Goal: Communication & Community: Participate in discussion

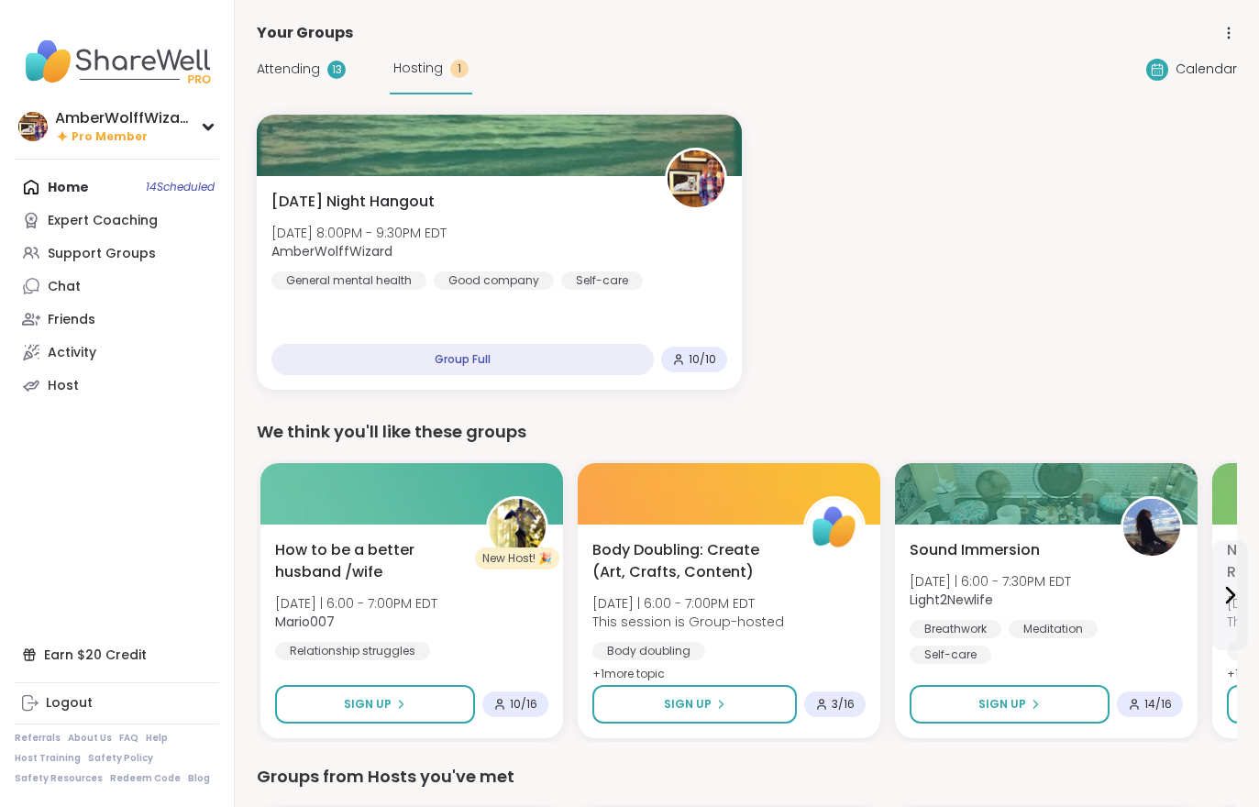
click at [278, 92] on div "Attending 13 Hosting 1" at bounding box center [364, 69] width 215 height 50
click at [283, 77] on span "Attending" at bounding box center [288, 69] width 63 height 19
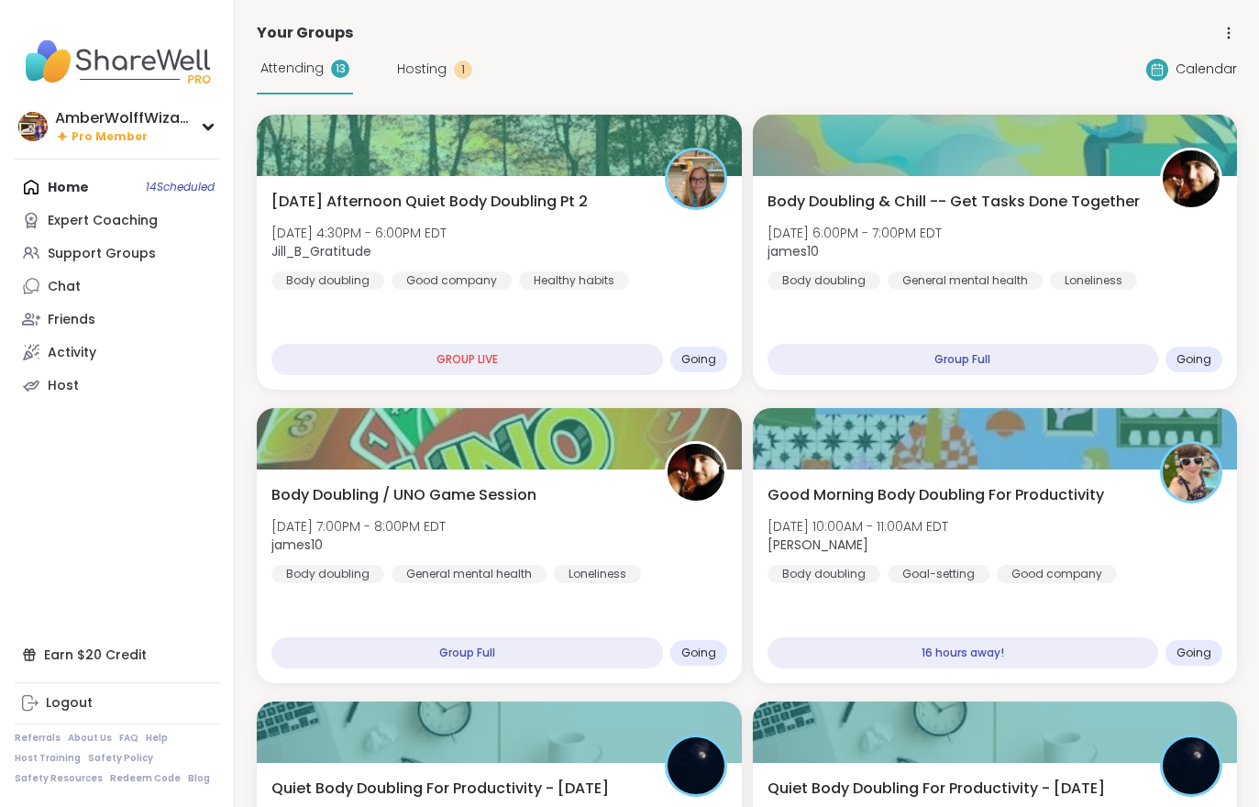
click at [294, 71] on span "Attending" at bounding box center [291, 68] width 63 height 19
click at [942, 251] on span "james10" at bounding box center [855, 251] width 174 height 18
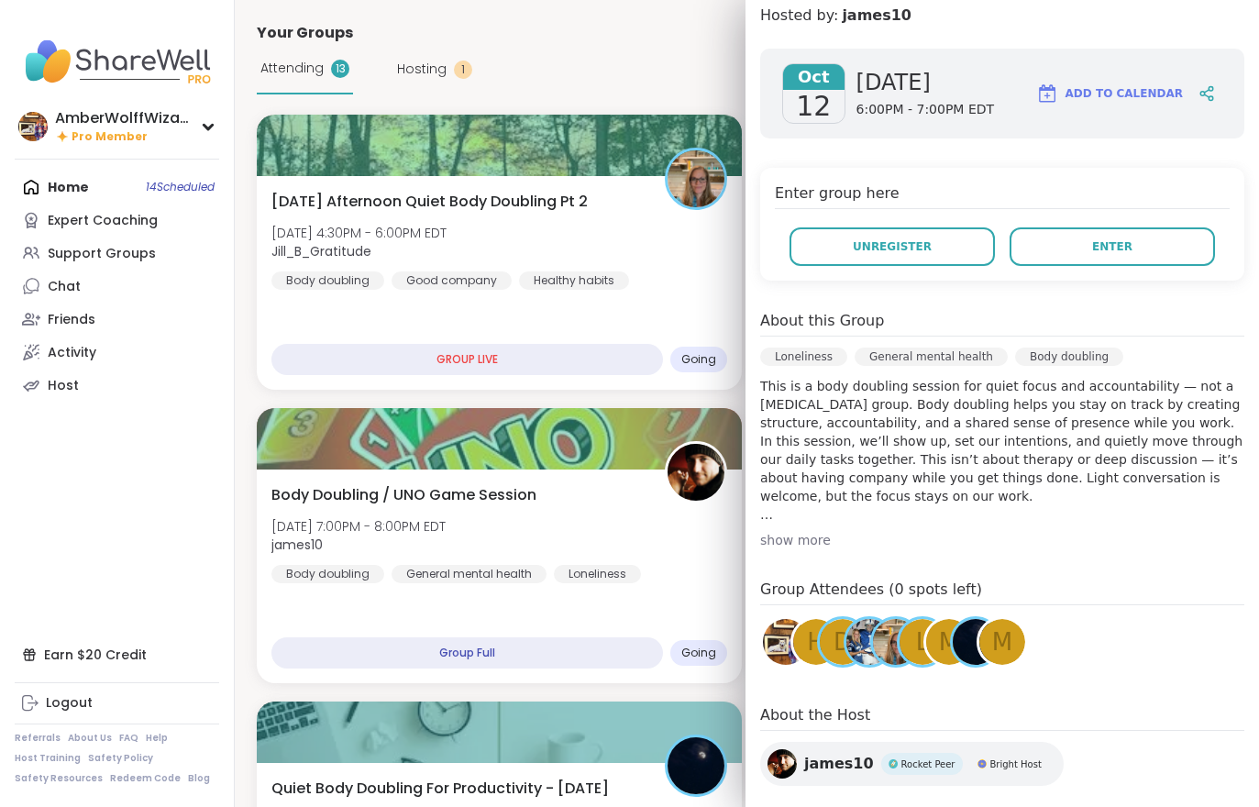
scroll to position [259, 0]
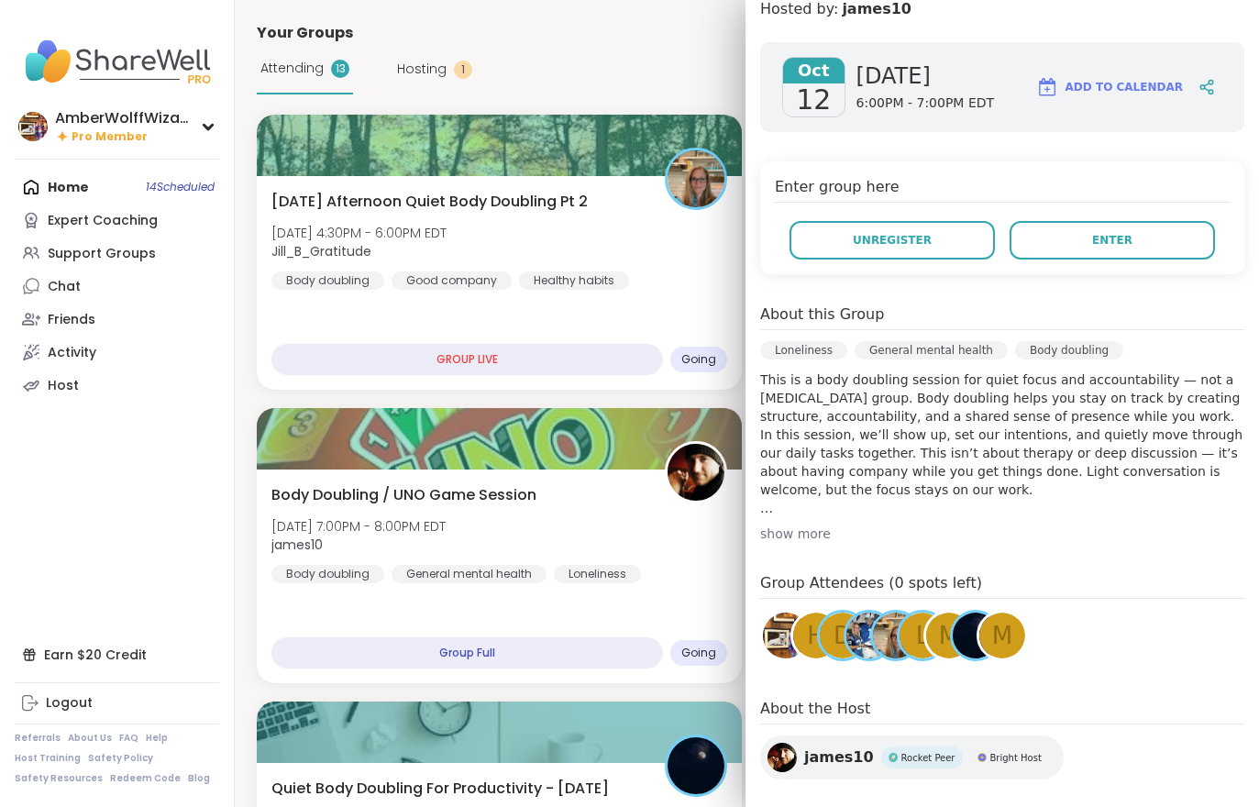
click at [1135, 244] on button "Enter" at bounding box center [1112, 240] width 205 height 39
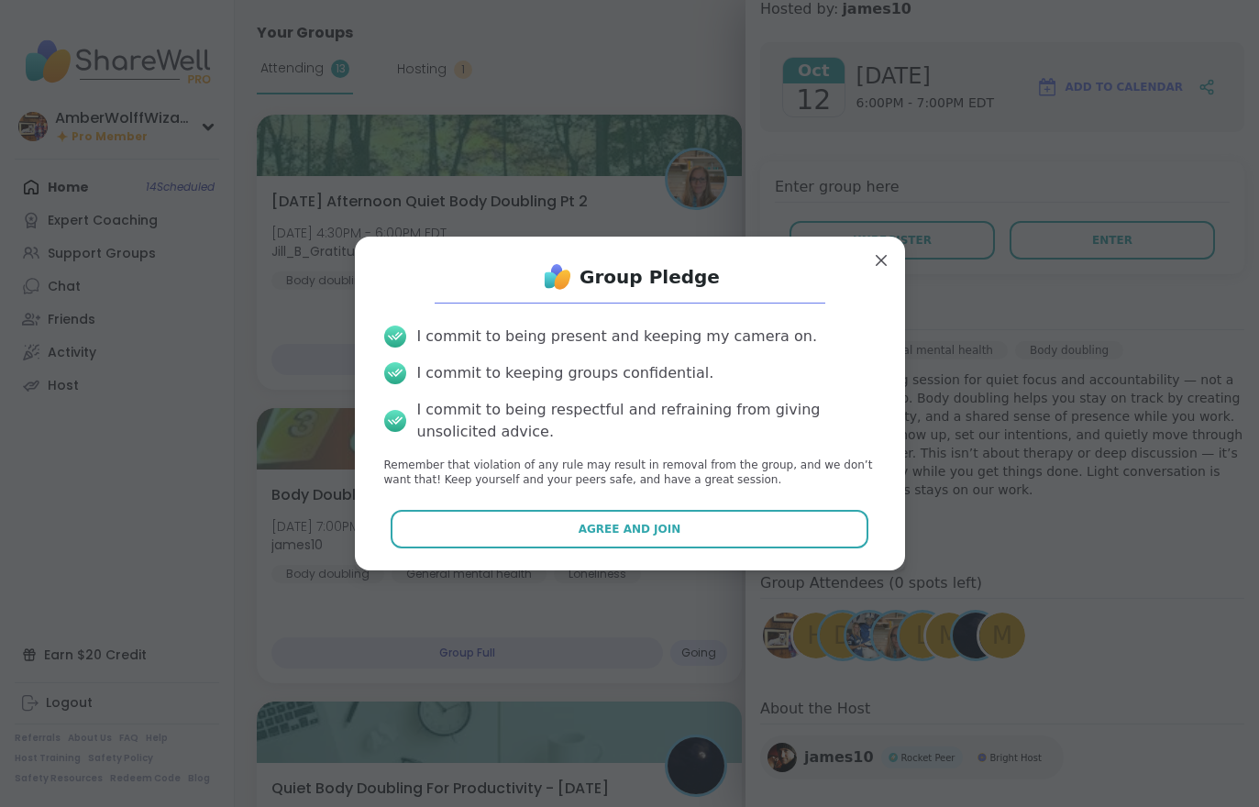
click at [818, 527] on button "Agree and Join" at bounding box center [630, 529] width 478 height 39
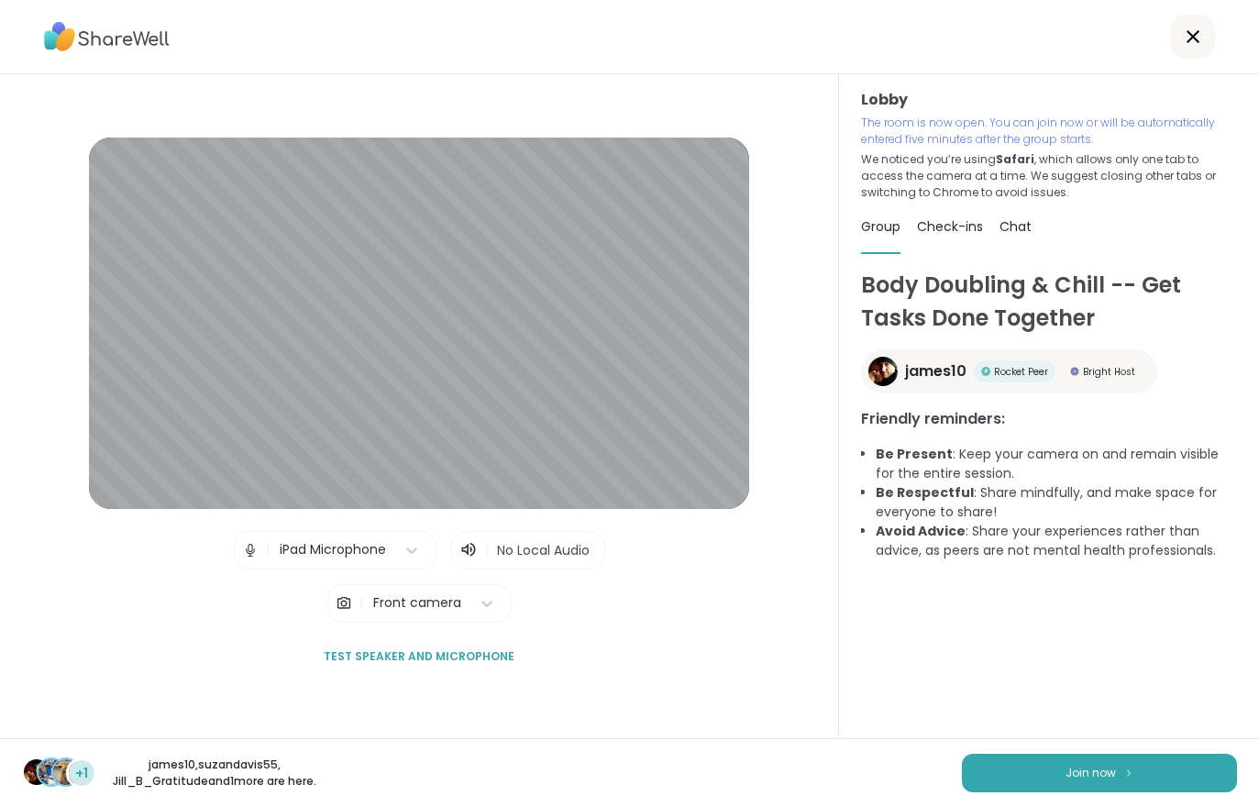
click at [1030, 771] on button "Join now" at bounding box center [1099, 773] width 275 height 39
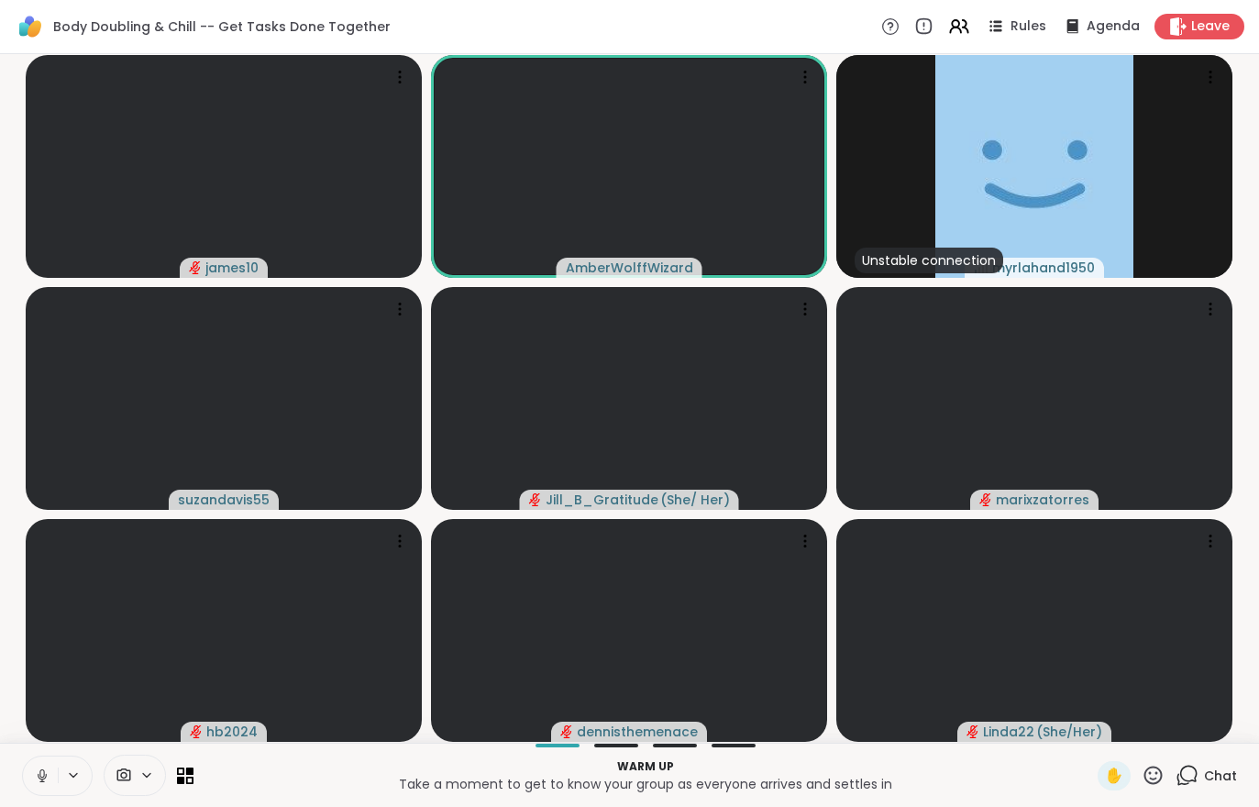
click at [1207, 788] on div "Chat" at bounding box center [1206, 775] width 61 height 29
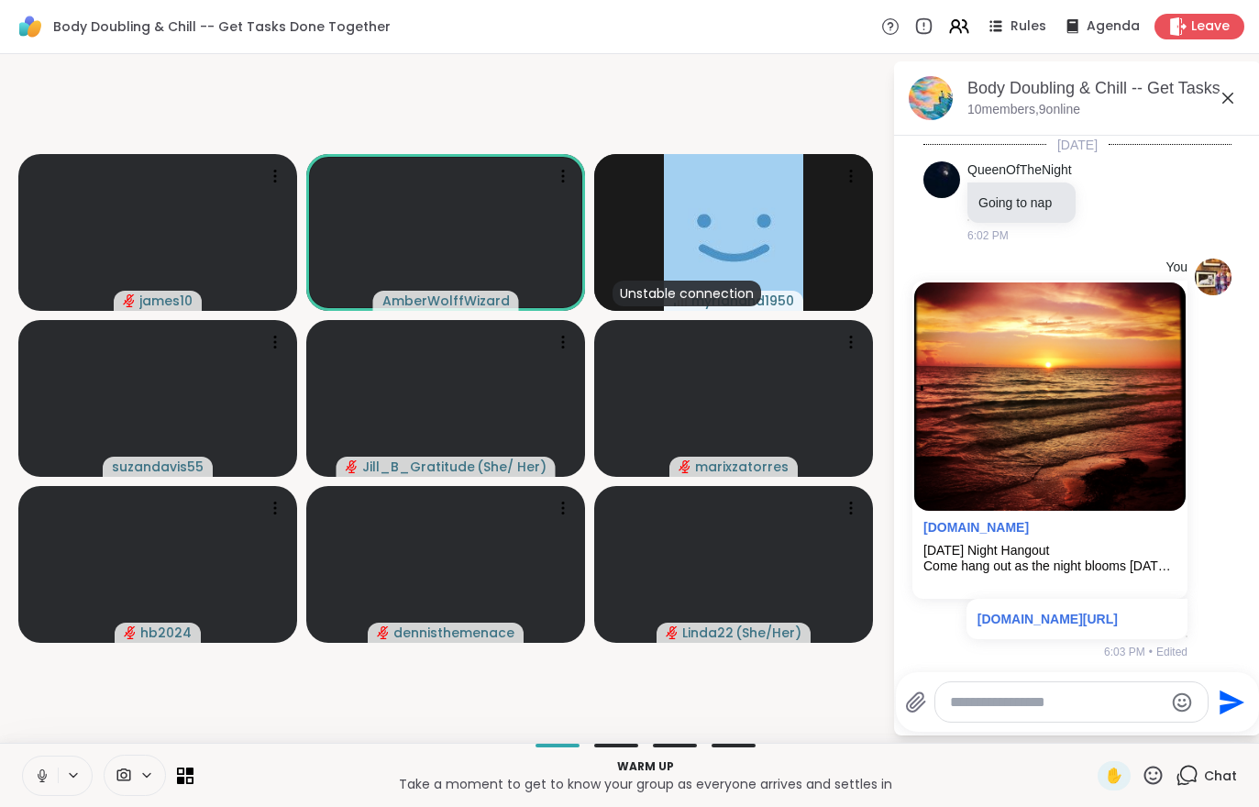
scroll to position [39, 0]
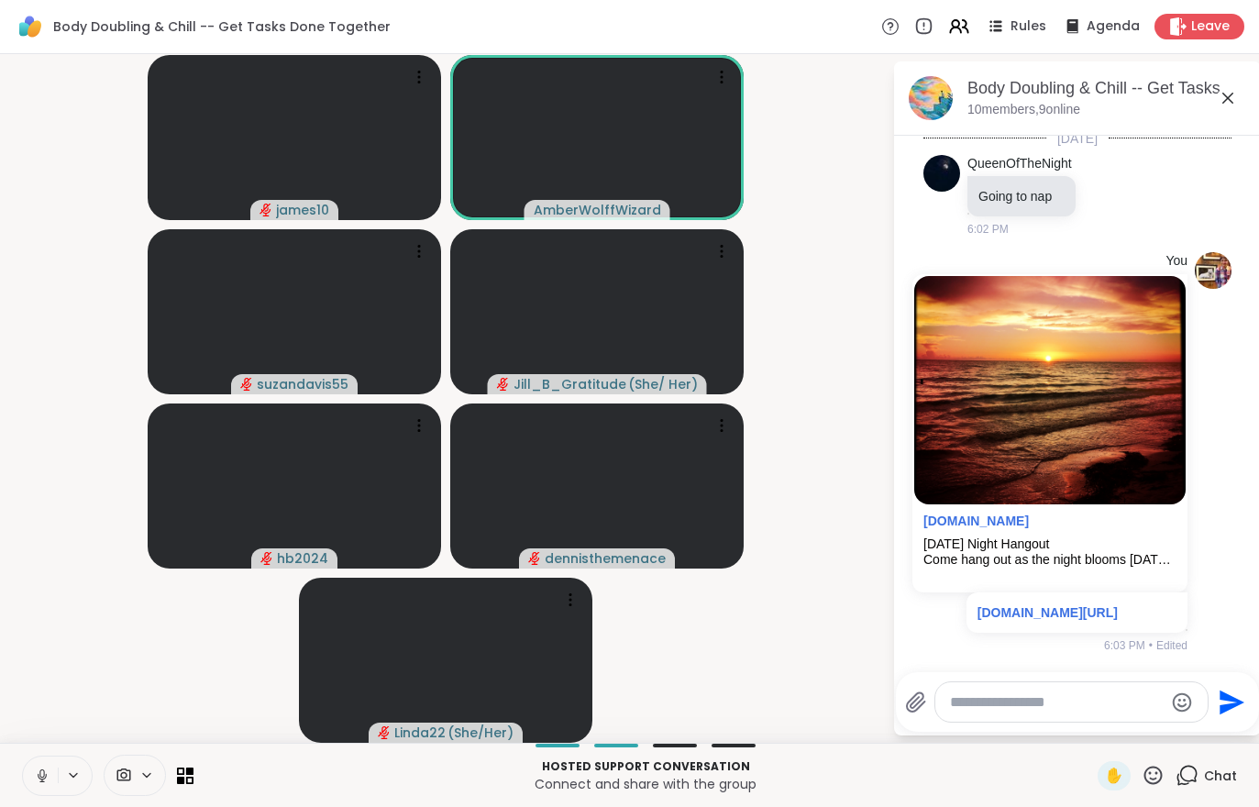
click at [32, 770] on button at bounding box center [40, 776] width 35 height 39
